Goal: Obtain resource: Obtain resource

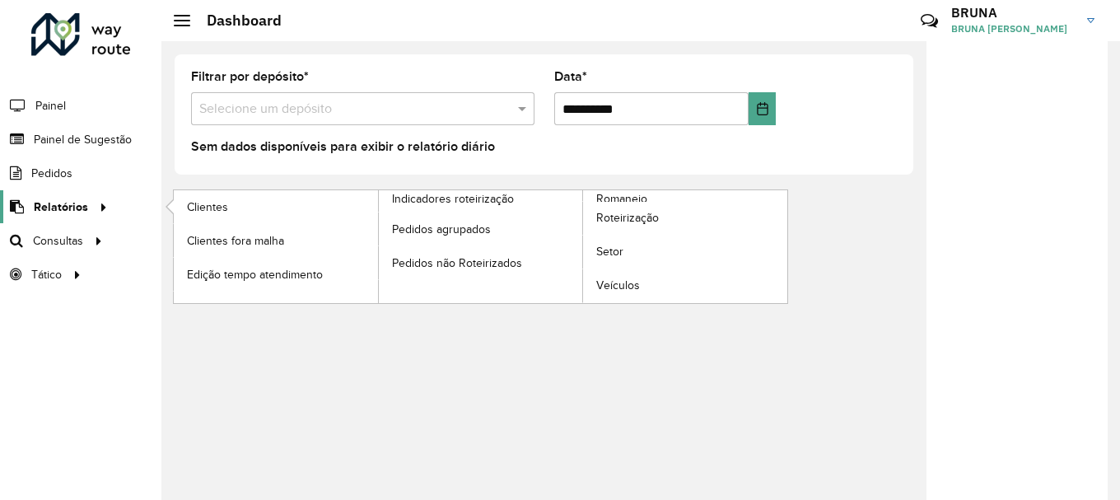
click at [82, 208] on span "Relatórios" at bounding box center [61, 206] width 54 height 17
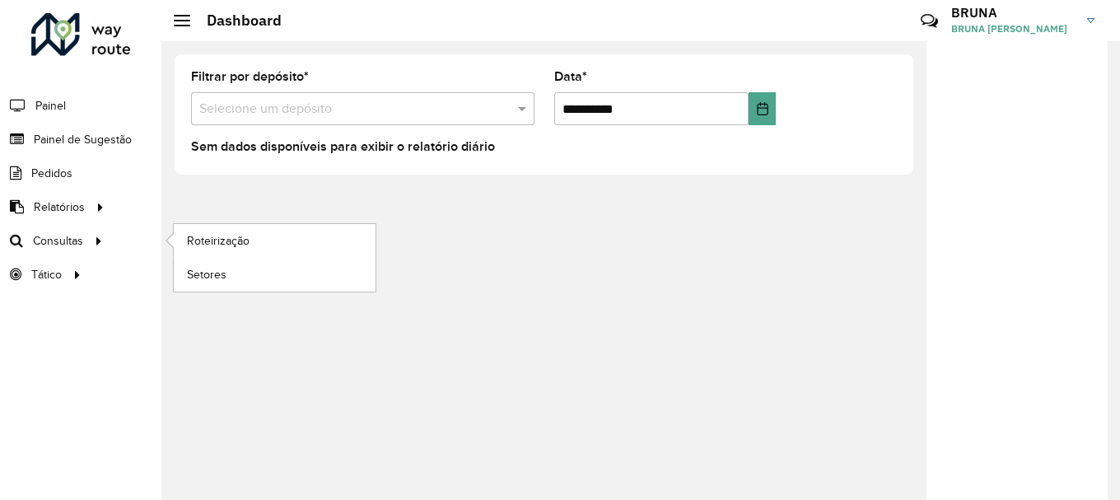
click at [110, 232] on li "Consultas Roteirização Setores" at bounding box center [80, 241] width 161 height 34
click at [211, 268] on span "Setores" at bounding box center [207, 274] width 40 height 17
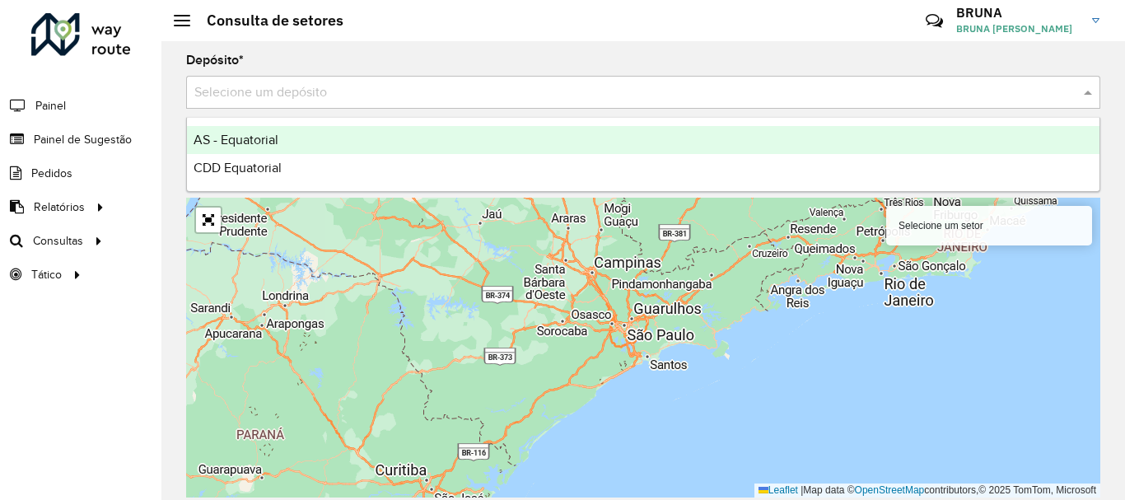
click at [562, 101] on input "text" at bounding box center [626, 93] width 865 height 20
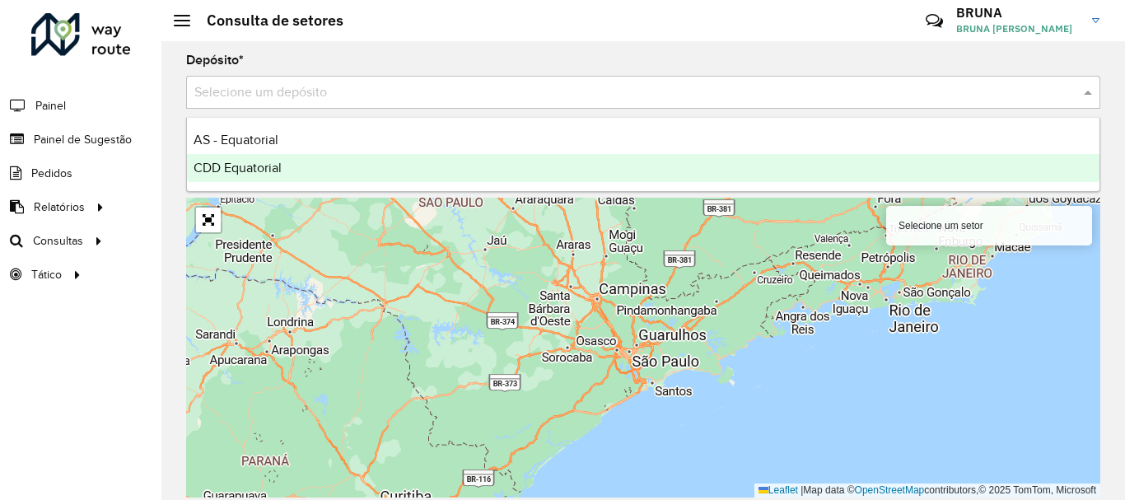
click at [477, 165] on div "CDD Equatorial" at bounding box center [643, 168] width 912 height 28
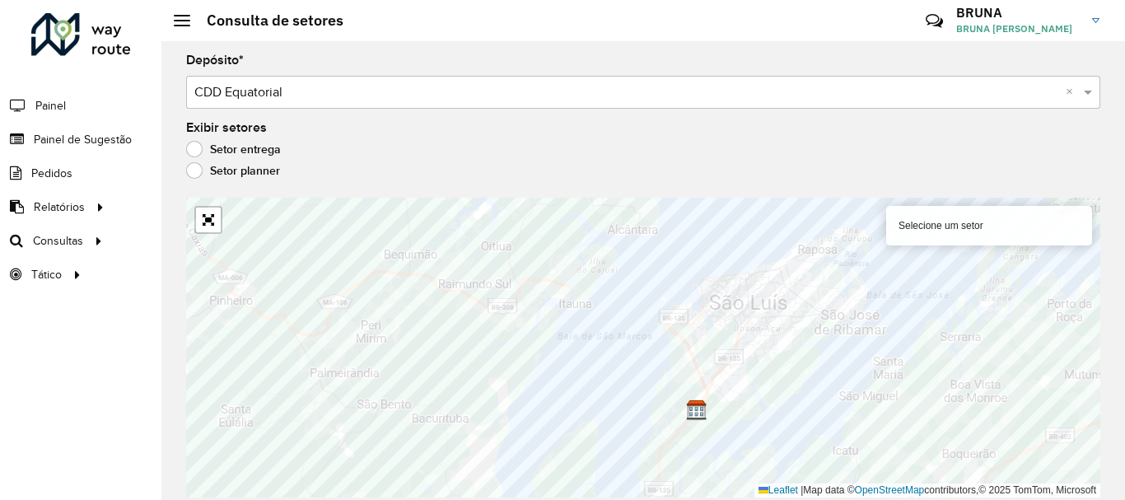
click at [196, 169] on label "Setor planner" at bounding box center [233, 170] width 94 height 16
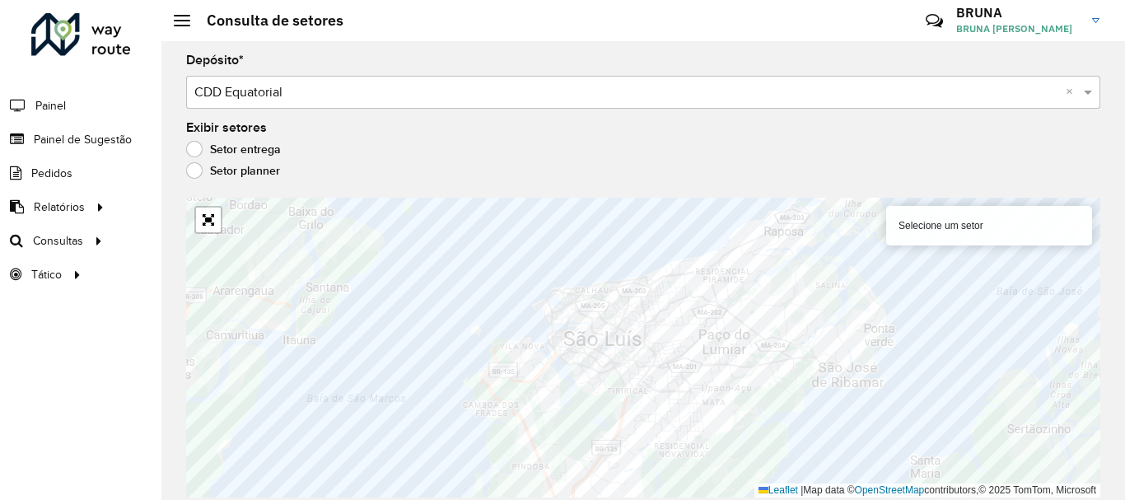
click at [197, 148] on label "Setor entrega" at bounding box center [233, 149] width 95 height 16
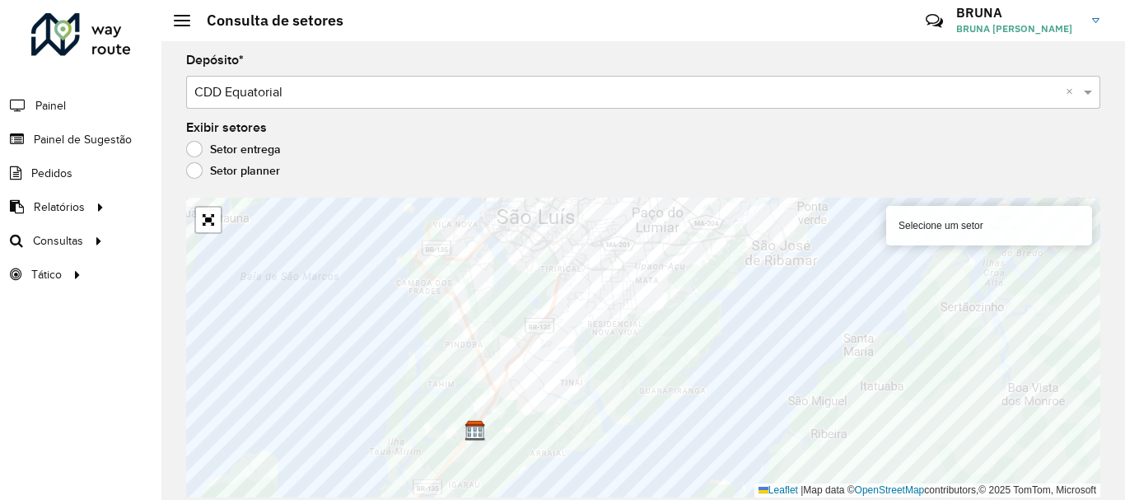
click at [213, 232] on div at bounding box center [208, 220] width 28 height 28
click at [206, 217] on link "Abrir mapa em tela cheia" at bounding box center [208, 219] width 25 height 25
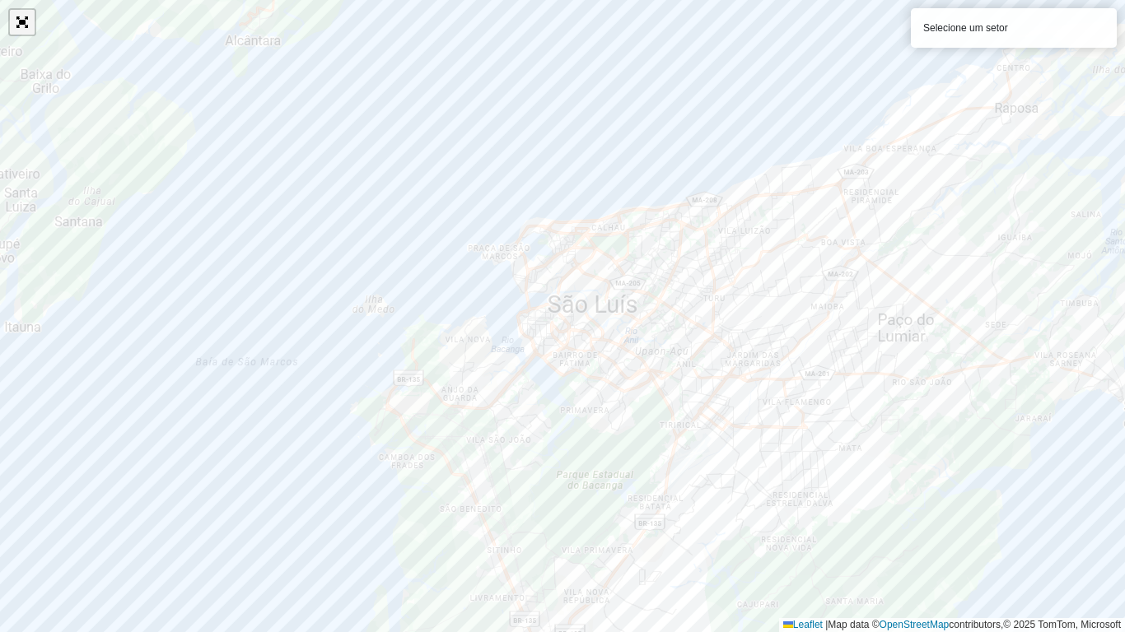
click at [24, 25] on link "Abrir mapa em tela cheia" at bounding box center [22, 22] width 25 height 25
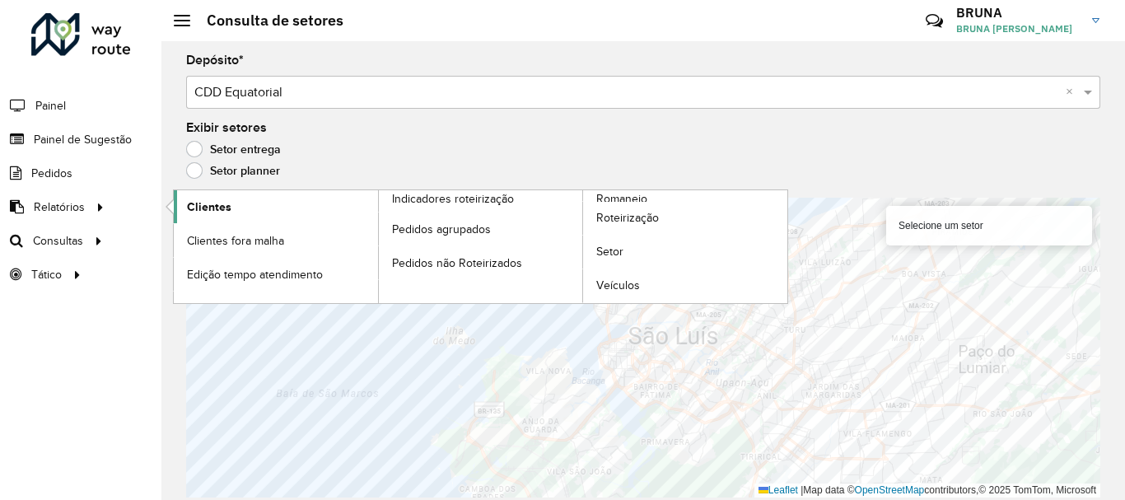
click at [211, 198] on span "Clientes" at bounding box center [209, 206] width 44 height 17
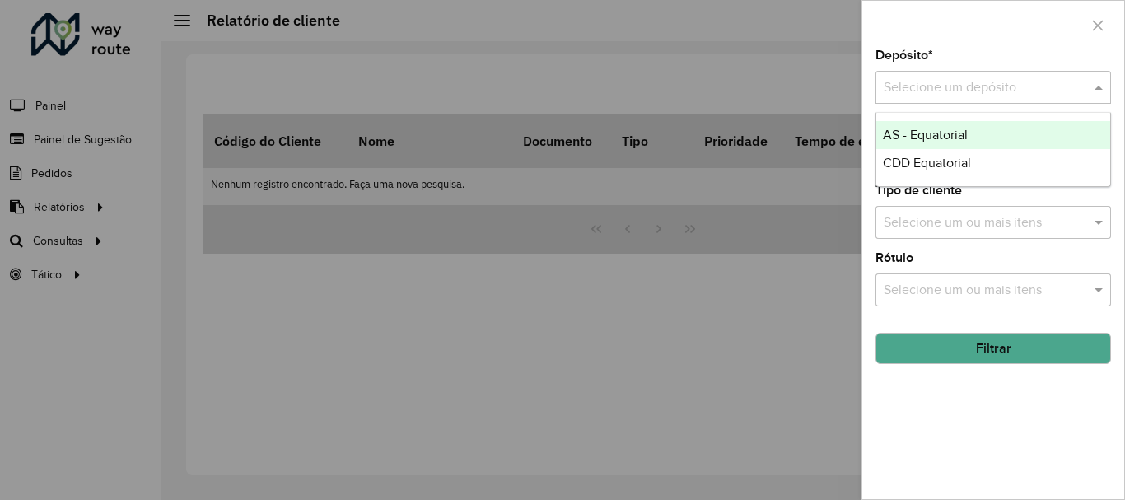
click at [996, 82] on input "text" at bounding box center [976, 88] width 186 height 20
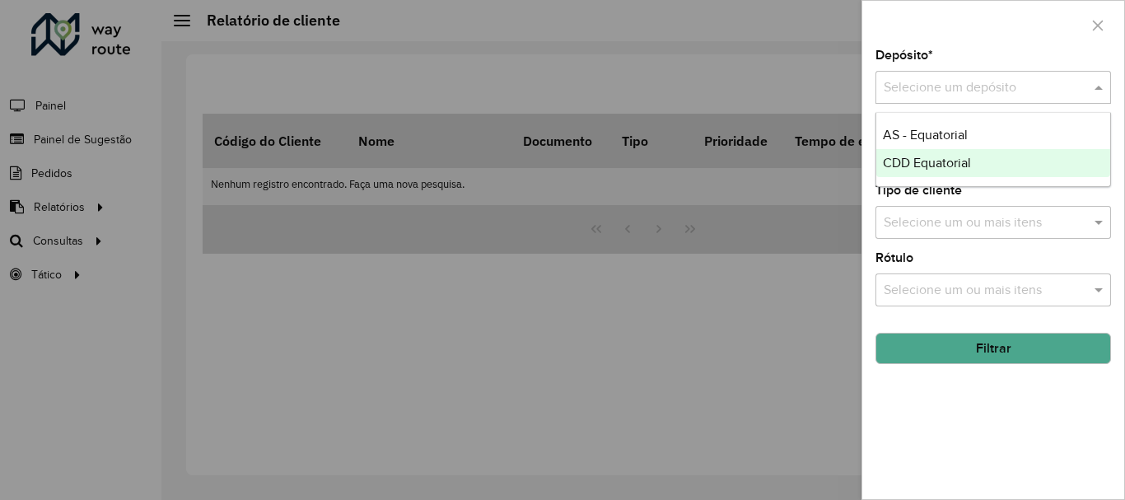
click at [963, 163] on span "CDD Equatorial" at bounding box center [927, 163] width 88 height 14
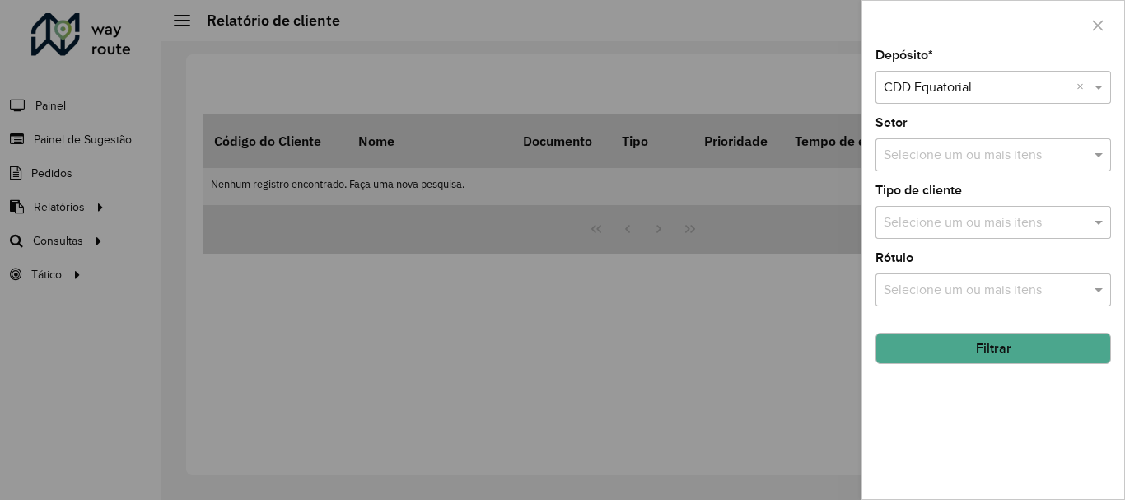
click at [996, 346] on button "Filtrar" at bounding box center [992, 348] width 235 height 31
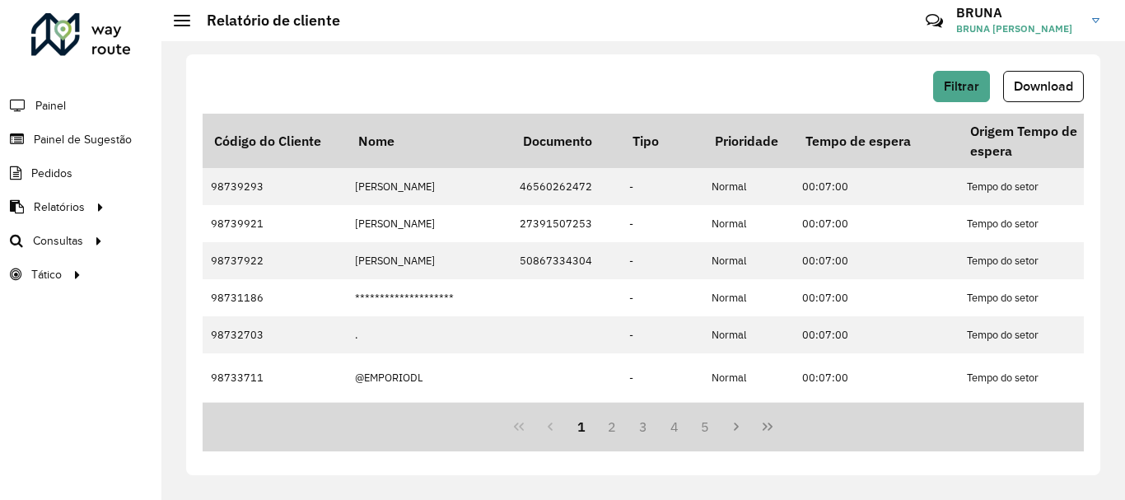
click at [1037, 82] on span "Download" at bounding box center [1043, 86] width 59 height 14
click at [1037, 80] on span "Download" at bounding box center [1043, 86] width 59 height 14
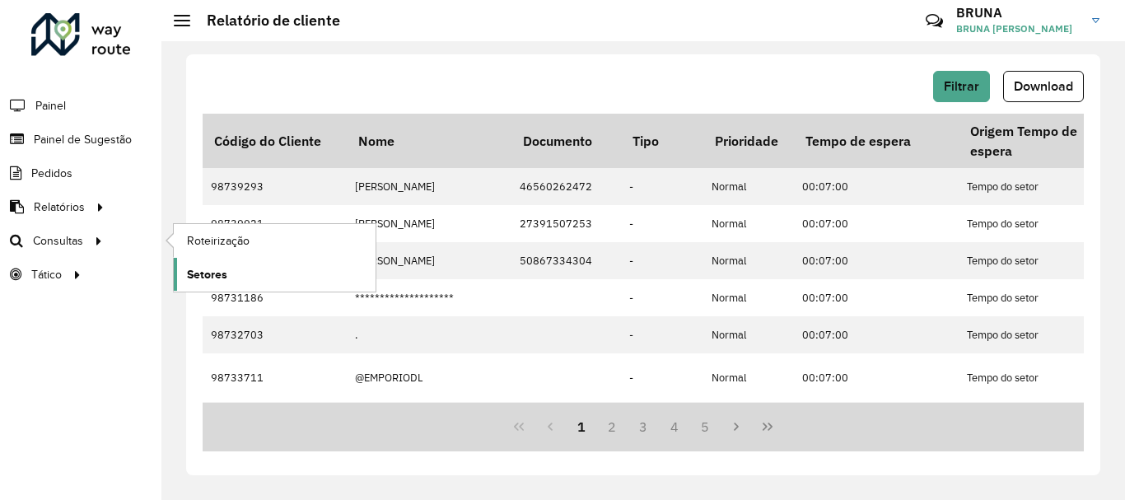
click at [193, 271] on span "Setores" at bounding box center [207, 274] width 40 height 17
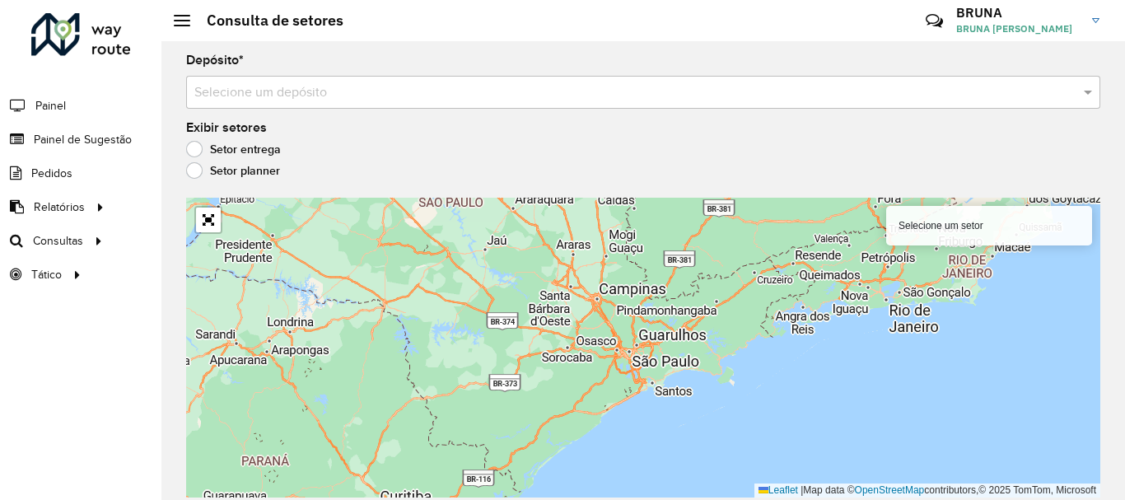
click at [408, 92] on input "text" at bounding box center [626, 93] width 865 height 20
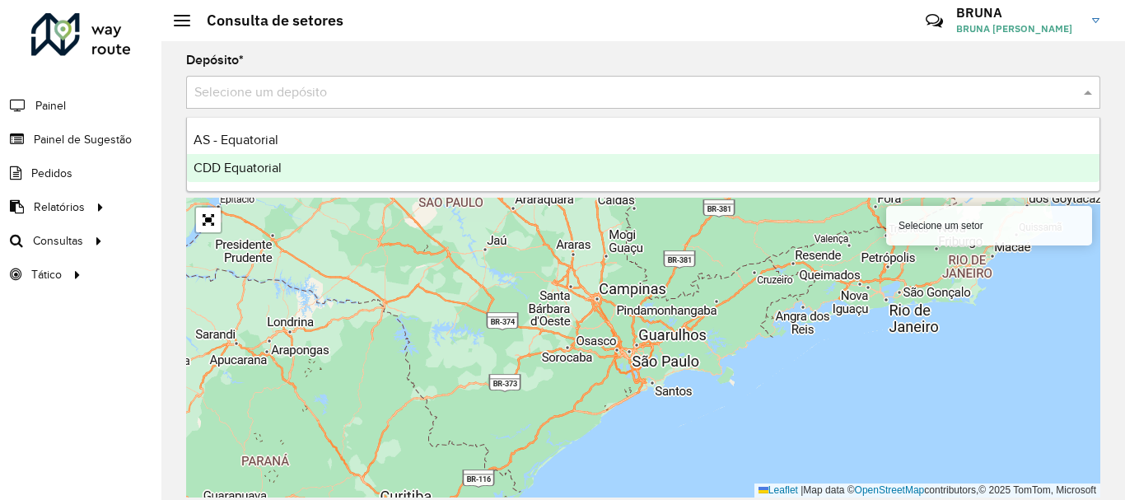
click at [339, 164] on div "CDD Equatorial" at bounding box center [643, 168] width 912 height 28
